Goal: Task Accomplishment & Management: Use online tool/utility

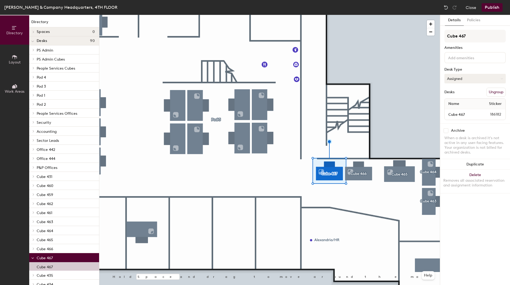
click at [477, 74] on button "Assigned" at bounding box center [475, 79] width 61 height 10
click at [456, 110] on div "Hoteled" at bounding box center [471, 111] width 53 height 8
click at [488, 7] on button "Publish" at bounding box center [492, 7] width 21 height 9
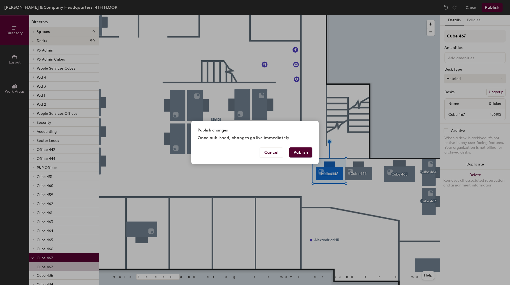
click at [301, 150] on button "Publish" at bounding box center [301, 153] width 23 height 10
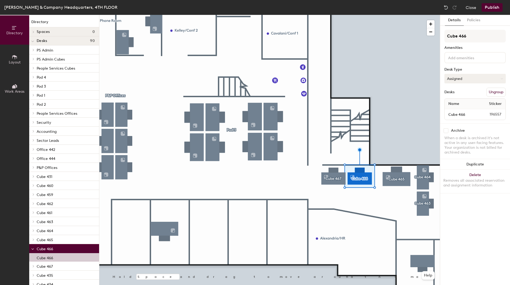
click at [453, 77] on button "Assigned" at bounding box center [475, 79] width 61 height 10
click at [452, 110] on div "Hoteled" at bounding box center [471, 111] width 53 height 8
click at [487, 5] on button "Publish" at bounding box center [492, 7] width 21 height 9
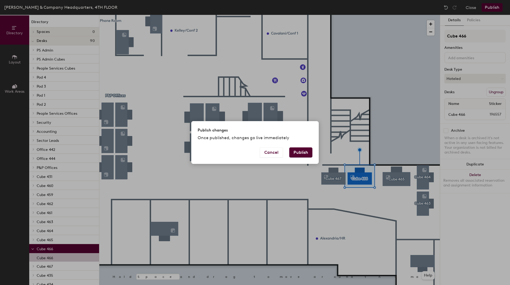
click at [304, 152] on button "Publish" at bounding box center [301, 153] width 23 height 10
